Goal: Use online tool/utility: Utilize a website feature to perform a specific function

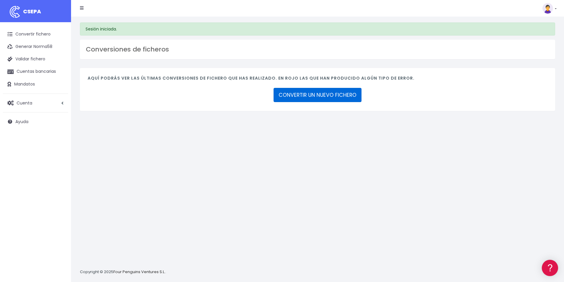
click at [306, 97] on link "CONVERTIR UN NUEVO FICHERO" at bounding box center [318, 95] width 88 height 14
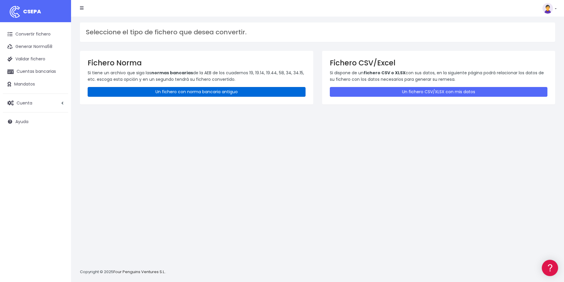
click at [174, 94] on link "Un fichero con norma bancaria antiguo" at bounding box center [197, 92] width 218 height 10
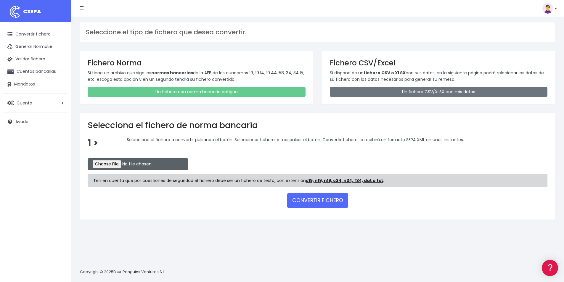
click at [114, 165] on input "file" at bounding box center [138, 164] width 101 height 12
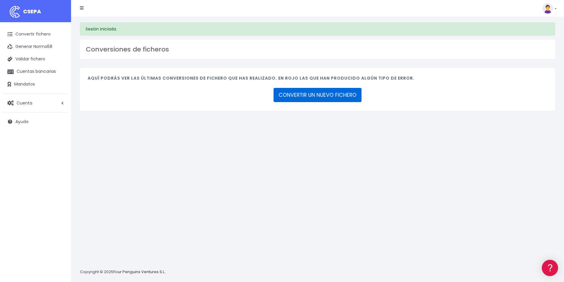
click at [297, 95] on link "CONVERTIR UN NUEVO FICHERO" at bounding box center [318, 95] width 88 height 14
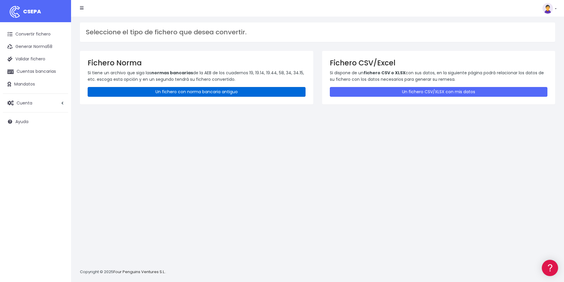
click at [192, 95] on link "Un fichero con norma bancaria antiguo" at bounding box center [197, 92] width 218 height 10
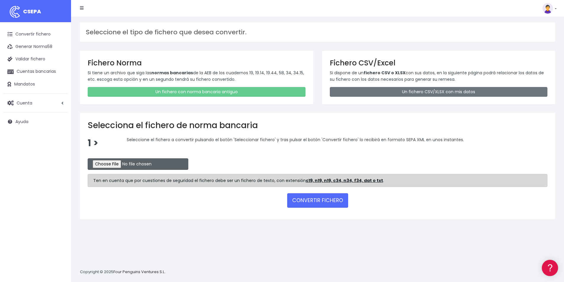
click at [117, 166] on input "file" at bounding box center [138, 164] width 101 height 12
type input "C:\fakepath\Recibos.q19"
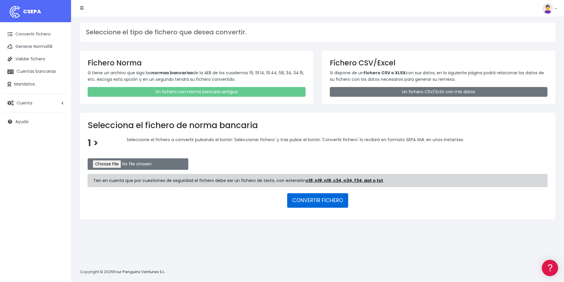
click at [312, 201] on button "CONVERTIR FICHERO" at bounding box center [317, 200] width 61 height 14
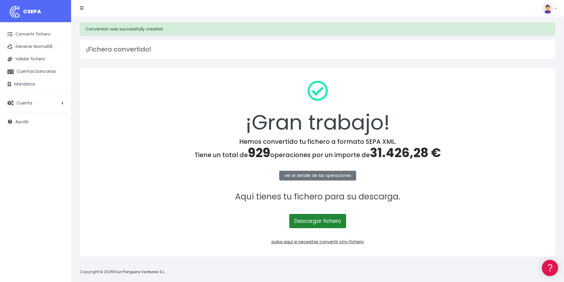
click at [315, 223] on link "Descargar fichero" at bounding box center [317, 221] width 57 height 14
